Goal: Use online tool/utility: Use online tool/utility

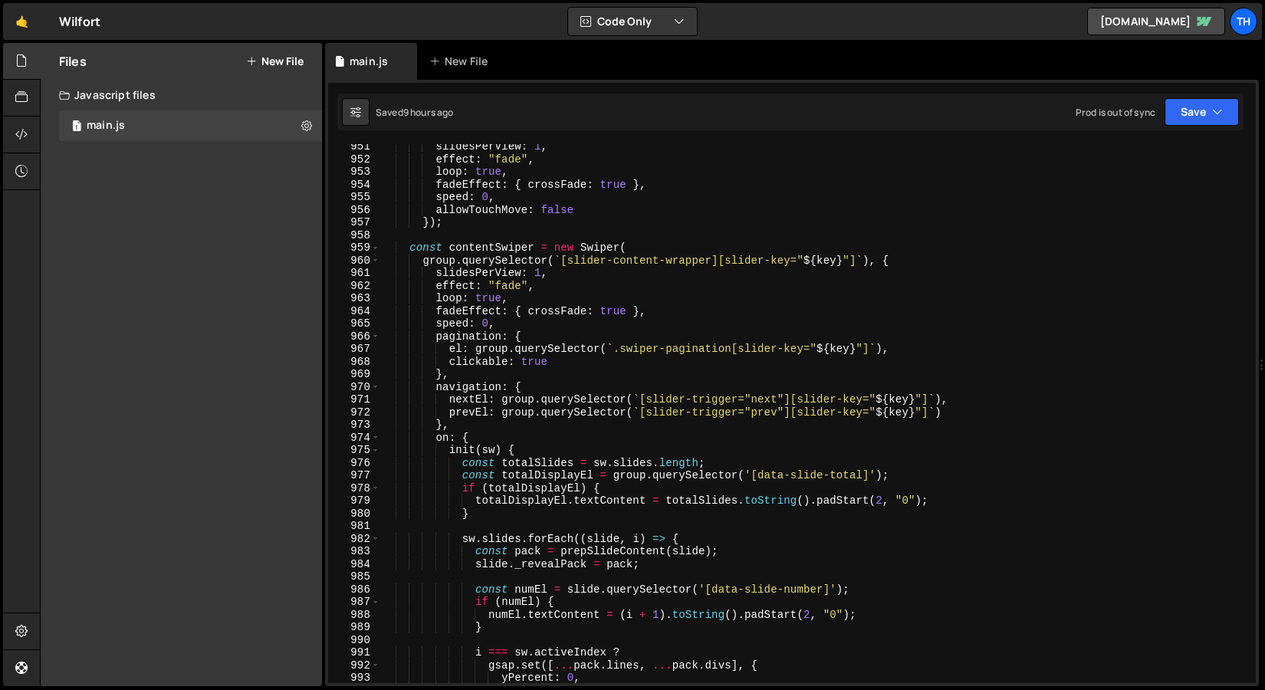
scroll to position [12016, 0]
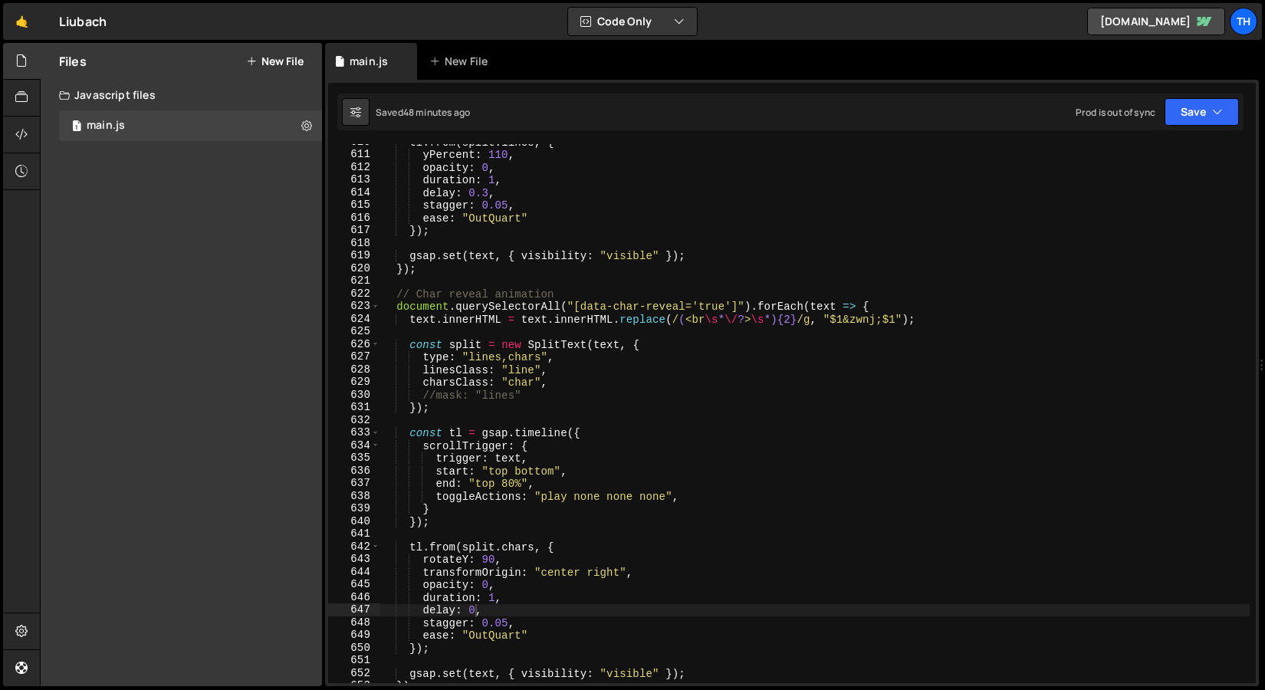
scroll to position [4046, 0]
click at [477, 609] on div "tl . from ( split . lines , { yPercent : 110 , opacity : 0 , duration : 1 , del…" at bounding box center [814, 418] width 869 height 564
type textarea "delay: 0.3,"
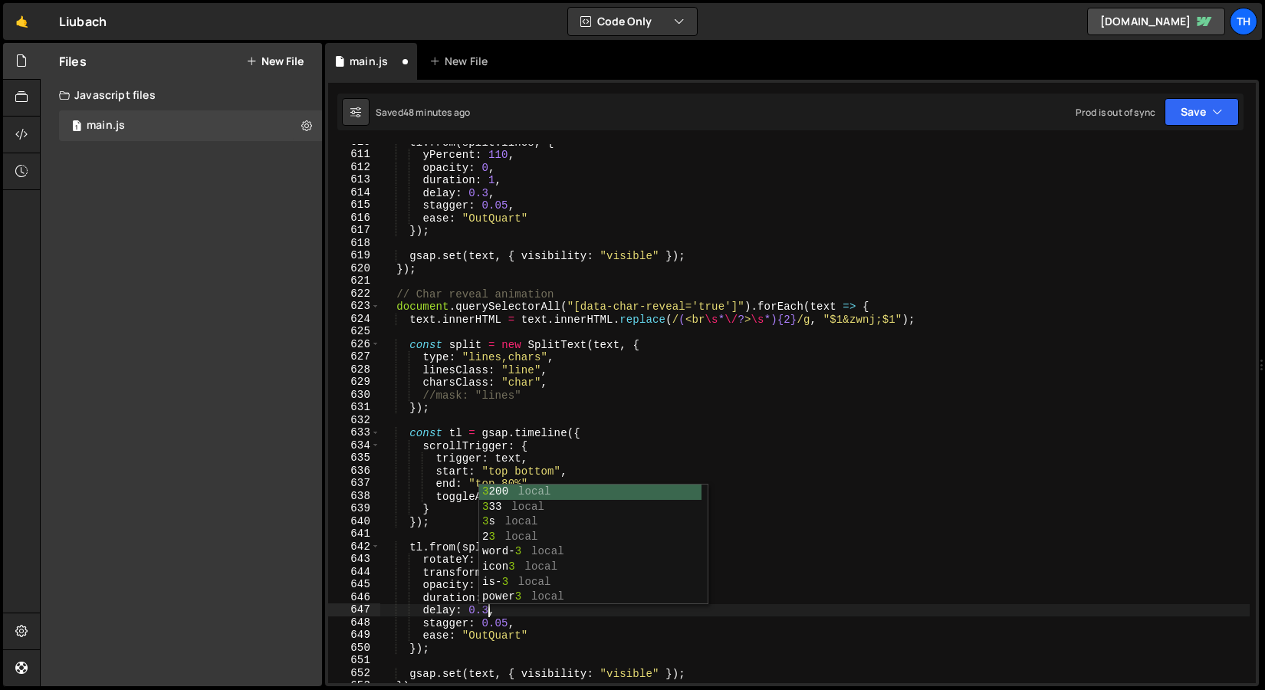
scroll to position [0, 7]
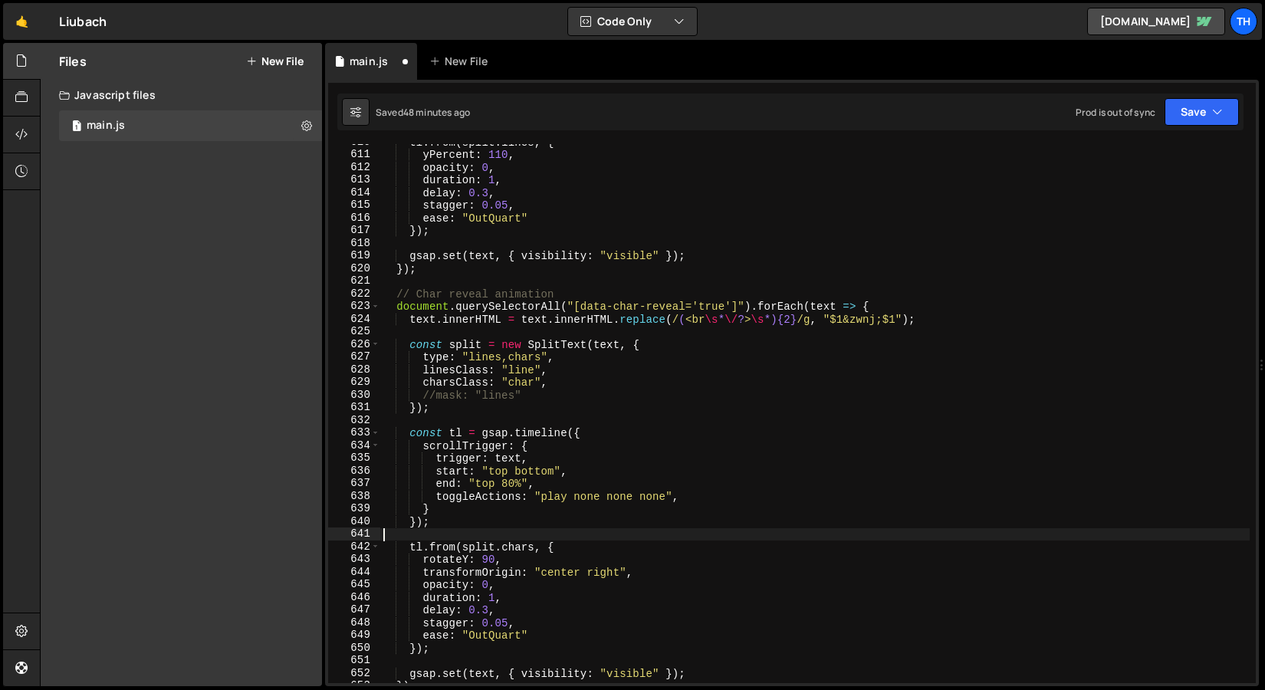
click at [458, 540] on div "tl . from ( split . lines , { yPercent : 110 , opacity : 0 , duration : 1 , del…" at bounding box center [814, 418] width 869 height 564
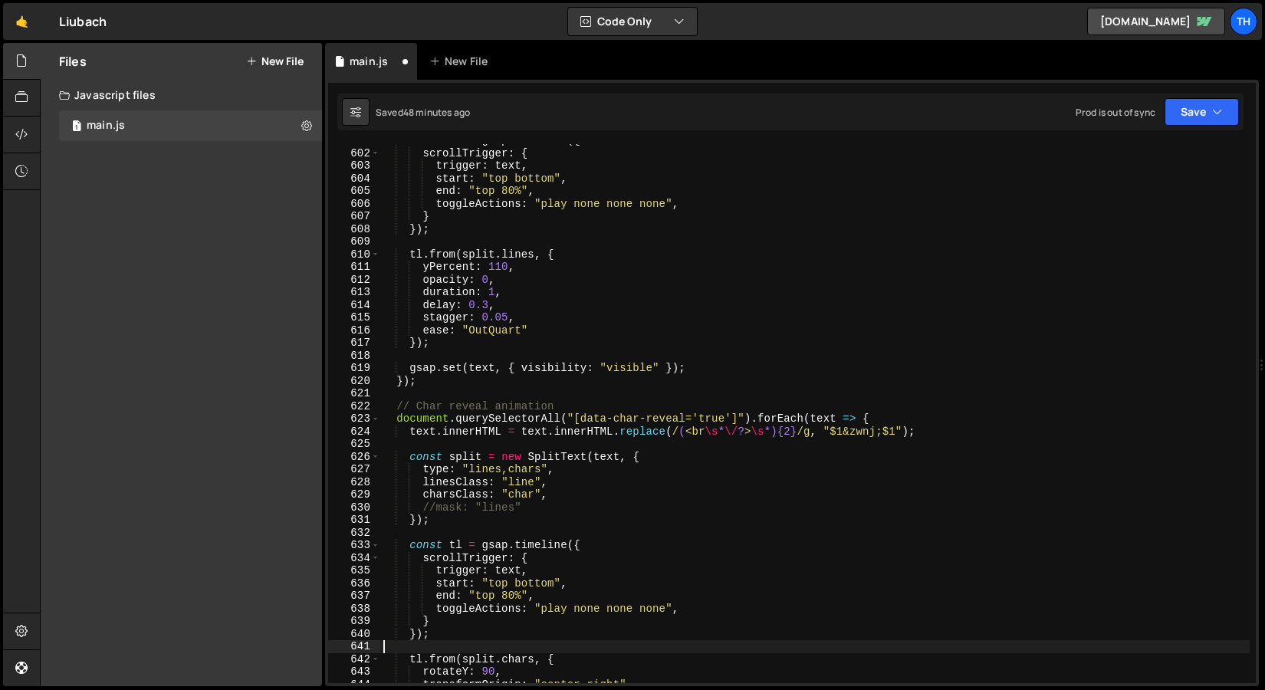
scroll to position [7551, 0]
click at [1186, 105] on button "Save" at bounding box center [1201, 112] width 74 height 28
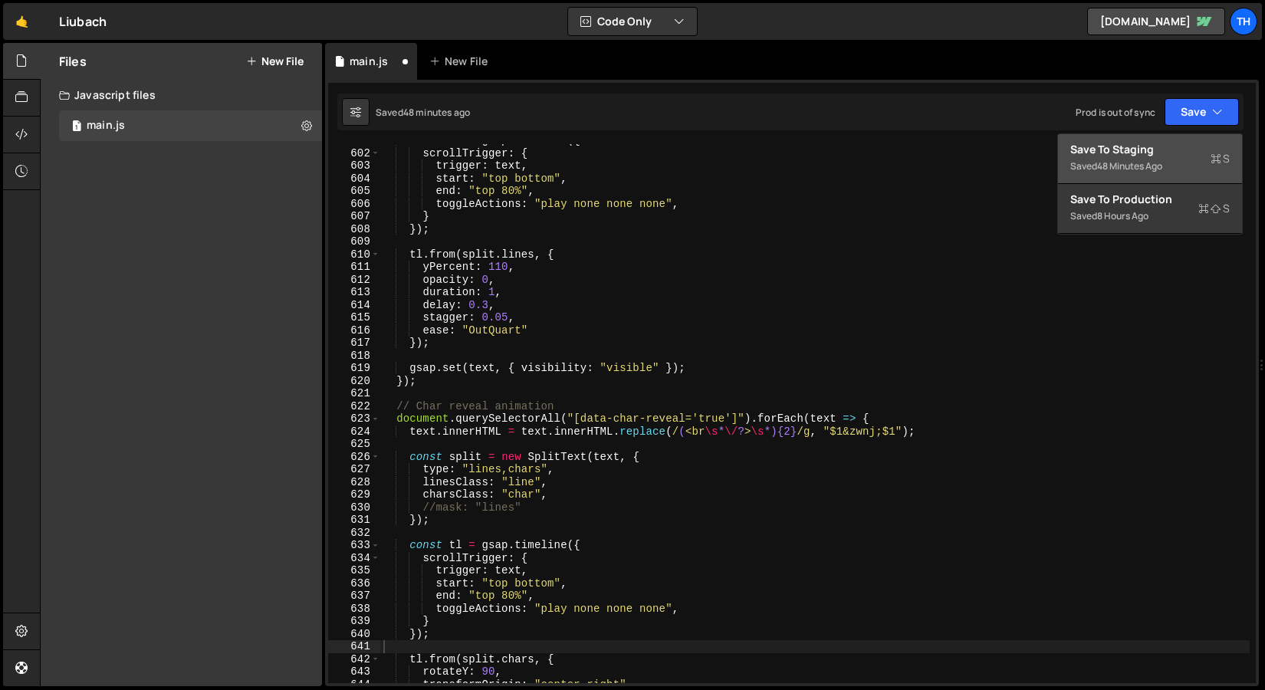
click at [1159, 142] on div "Save to Staging S" at bounding box center [1149, 149] width 159 height 15
